Goal: Information Seeking & Learning: Obtain resource

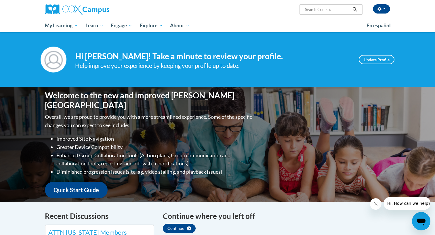
click at [326, 9] on input "Search..." at bounding box center [328, 9] width 46 height 7
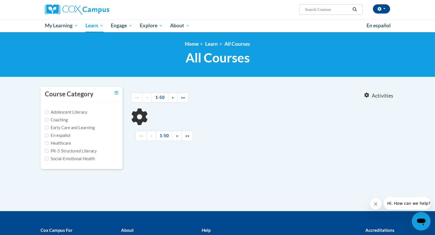
type input "pat"
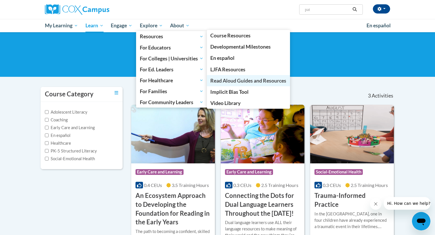
click at [241, 81] on span "Read Aloud Guides and Resources" at bounding box center [248, 81] width 76 height 6
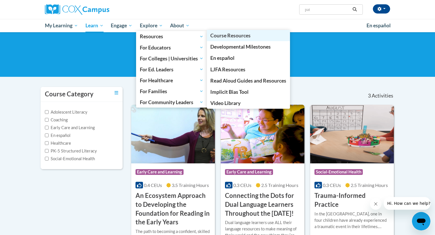
click at [230, 36] on span "Course Resources" at bounding box center [230, 36] width 40 height 6
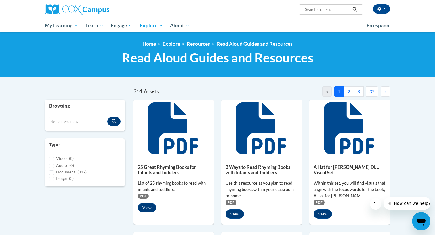
click at [349, 92] on button "2" at bounding box center [349, 91] width 10 height 10
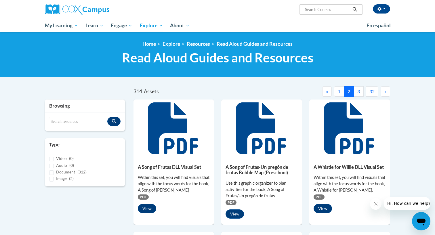
click at [356, 90] on button "3" at bounding box center [359, 91] width 10 height 10
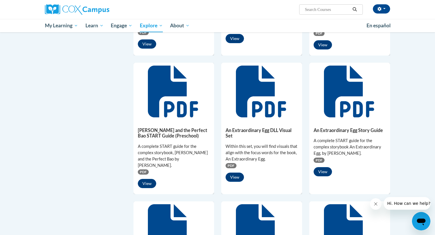
scroll to position [173, 0]
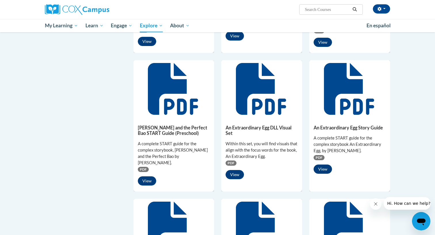
click at [325, 170] on button "View" at bounding box center [323, 169] width 18 height 9
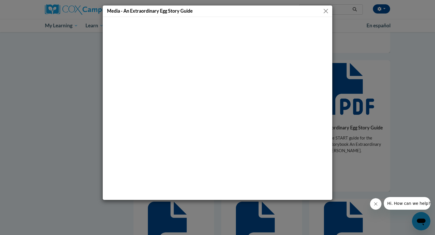
click at [328, 11] on button "Close" at bounding box center [325, 10] width 7 height 7
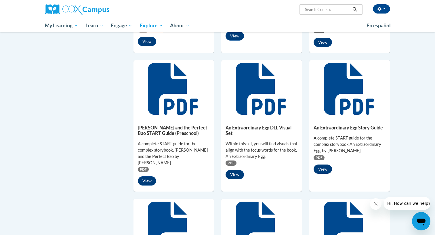
click at [323, 166] on button "View" at bounding box center [323, 169] width 18 height 9
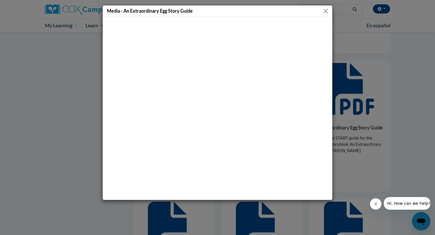
click at [327, 12] on button "Close" at bounding box center [325, 10] width 7 height 7
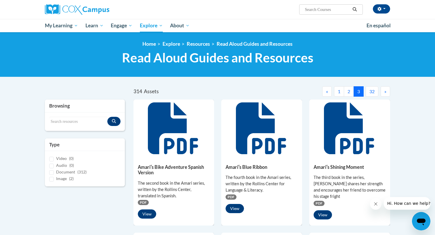
scroll to position [0, 0]
click at [69, 119] on input "Search resources" at bounding box center [78, 122] width 58 height 10
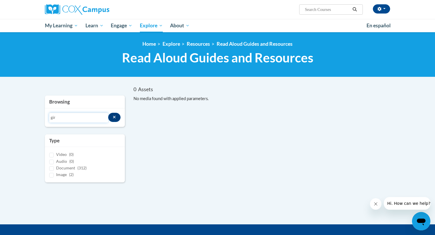
type input "gi"
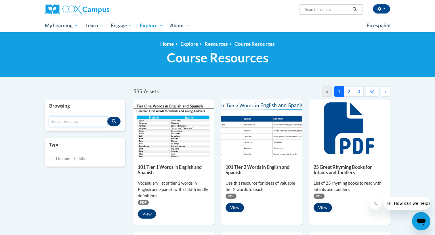
click at [80, 123] on input "Search resources" at bounding box center [78, 122] width 58 height 10
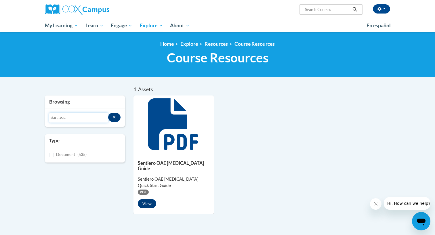
type input "start read"
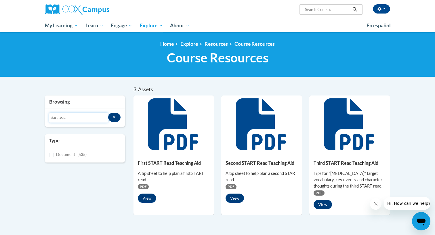
scroll to position [23, 0]
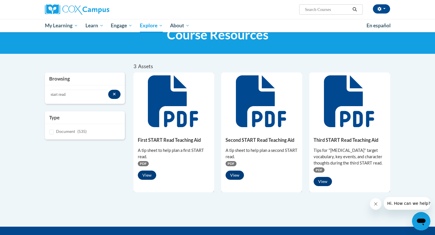
click at [150, 176] on button "View" at bounding box center [147, 175] width 18 height 9
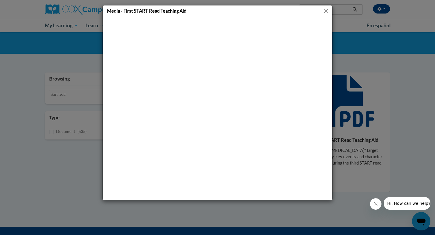
click at [328, 12] on button "Close" at bounding box center [325, 10] width 7 height 7
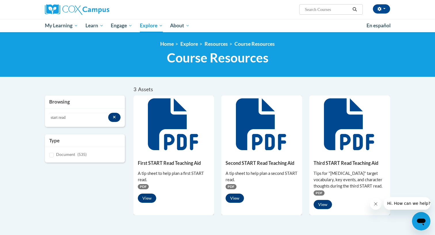
scroll to position [0, 0]
